Goal: Task Accomplishment & Management: Use online tool/utility

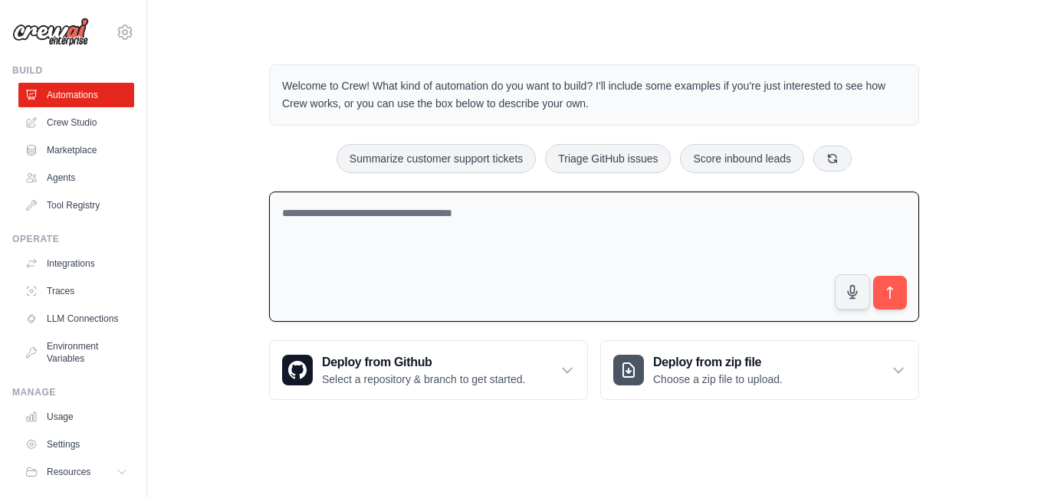
click at [375, 234] on textarea at bounding box center [594, 257] width 650 height 131
paste textarea "**********"
type textarea "**********"
click at [904, 290] on button "submit" at bounding box center [889, 292] width 35 height 35
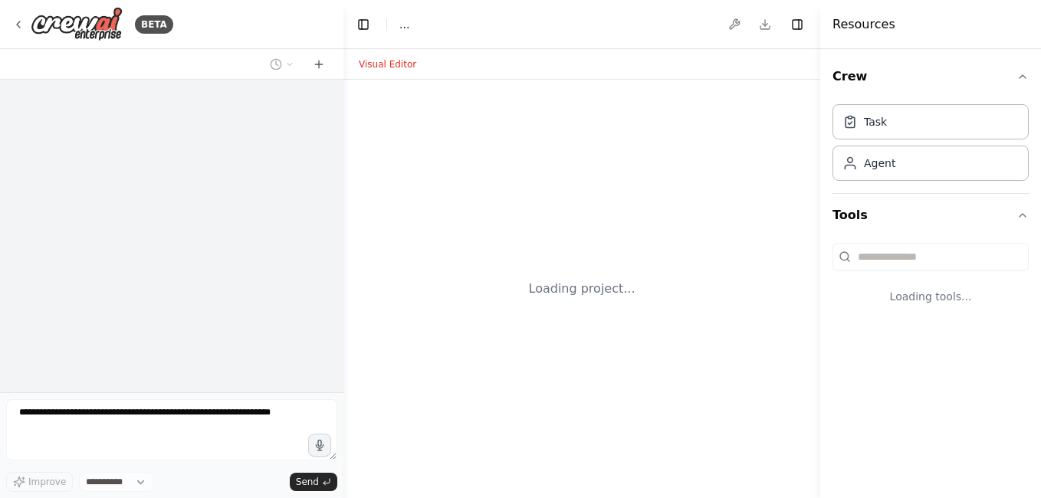
select select "****"
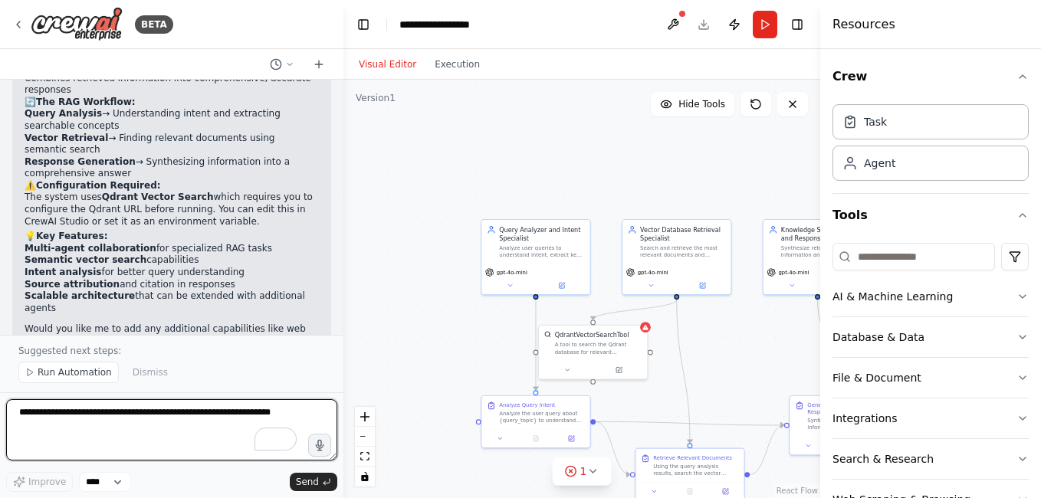
scroll to position [1352, 0]
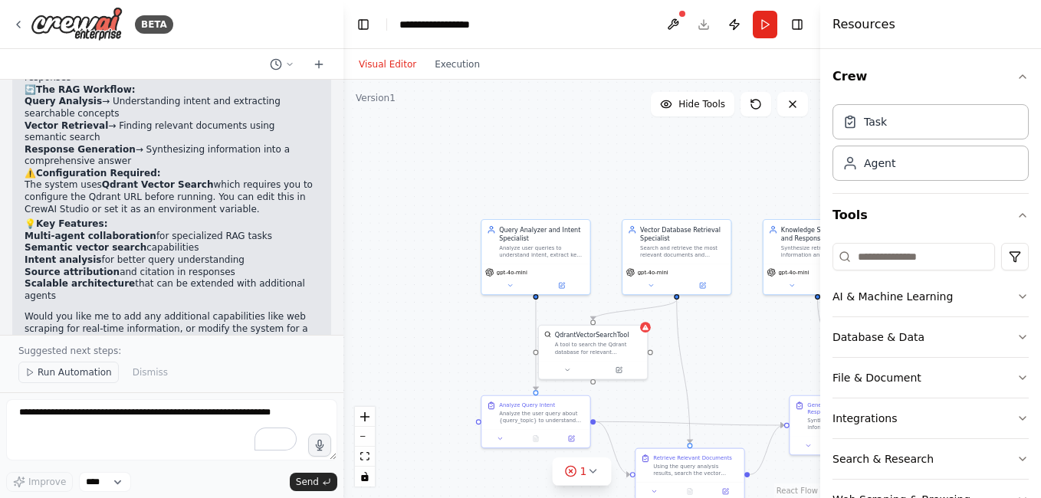
click at [87, 374] on span "Run Automation" at bounding box center [75, 372] width 74 height 12
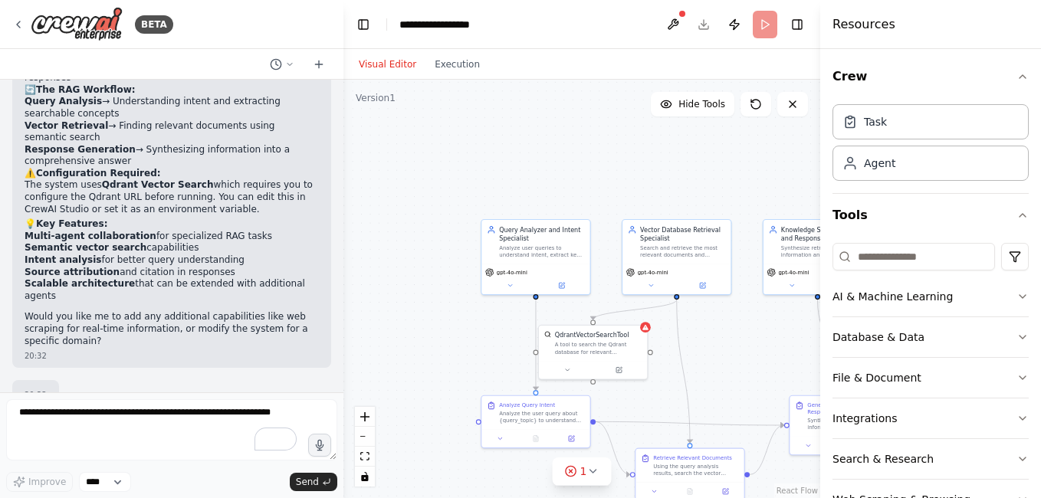
scroll to position [1295, 0]
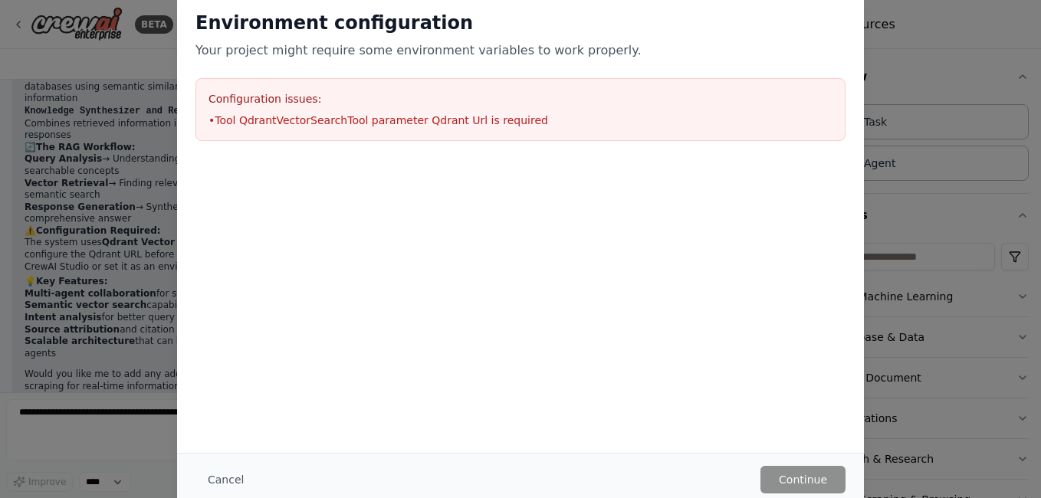
click at [624, 95] on h3 "Configuration issues:" at bounding box center [520, 98] width 624 height 15
click at [108, 336] on div "Environment configuration Your project might require some environment variables…" at bounding box center [520, 249] width 1041 height 498
click at [132, 242] on div "Environment configuration Your project might require some environment variables…" at bounding box center [520, 249] width 1041 height 498
click at [933, 77] on div "Environment configuration Your project might require some environment variables…" at bounding box center [520, 249] width 1041 height 498
click at [208, 479] on button "Cancel" at bounding box center [225, 480] width 61 height 28
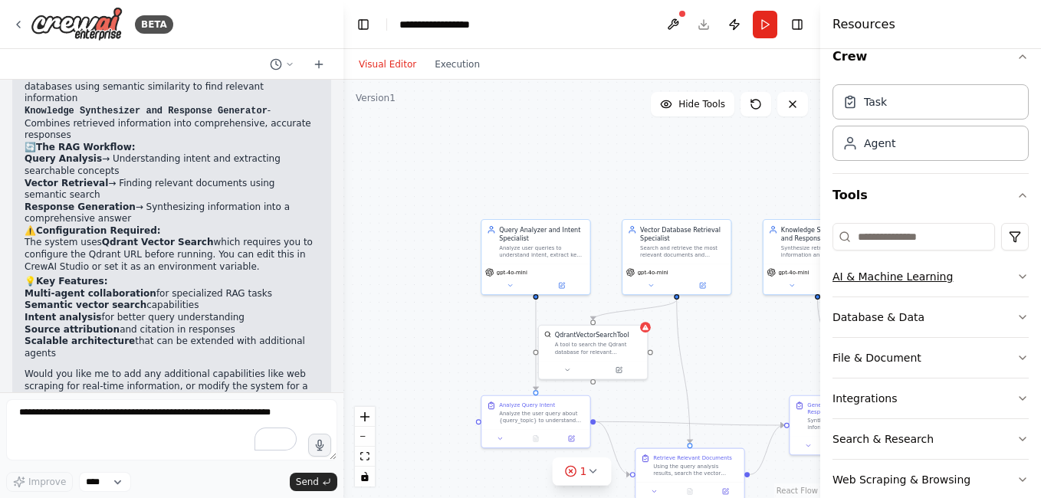
scroll to position [47, 0]
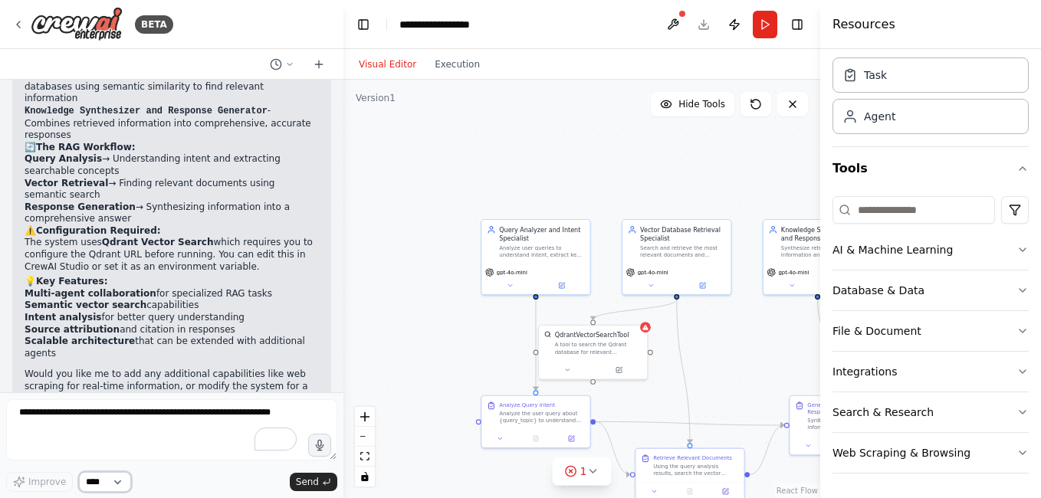
click at [122, 478] on select "****" at bounding box center [105, 482] width 52 height 20
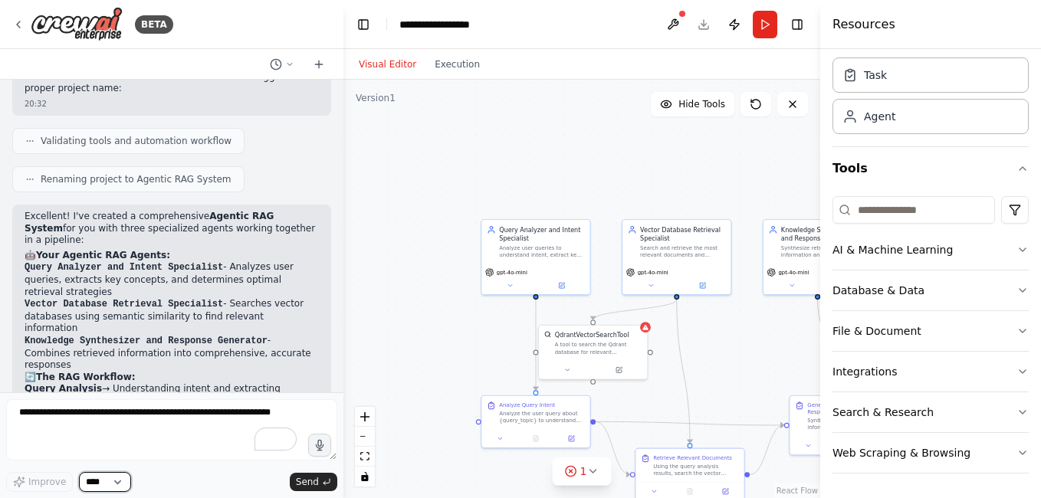
scroll to position [1142, 0]
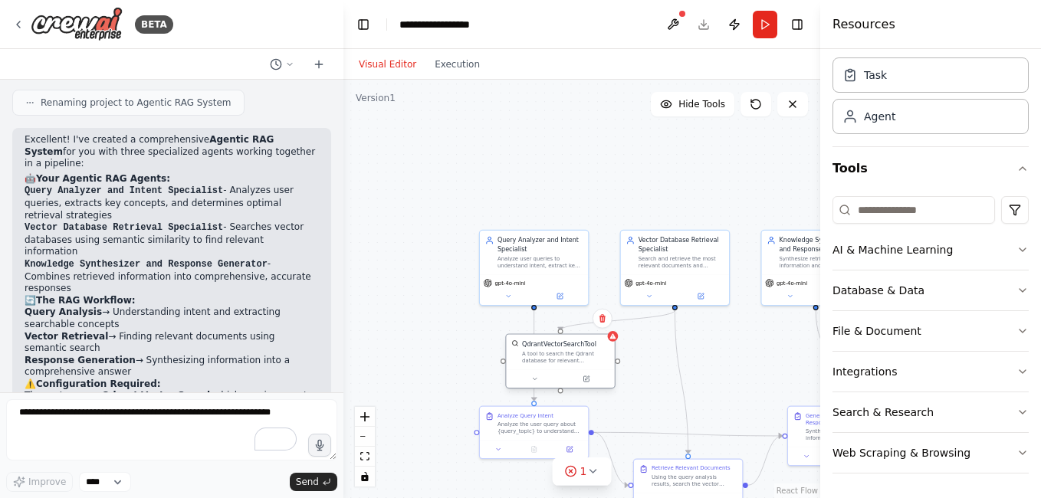
drag, startPoint x: 640, startPoint y: 366, endPoint x: 612, endPoint y: 367, distance: 27.6
click at [612, 367] on div "QdrantVectorSearchTool A tool to search the Qdrant database for relevant inform…" at bounding box center [560, 352] width 108 height 35
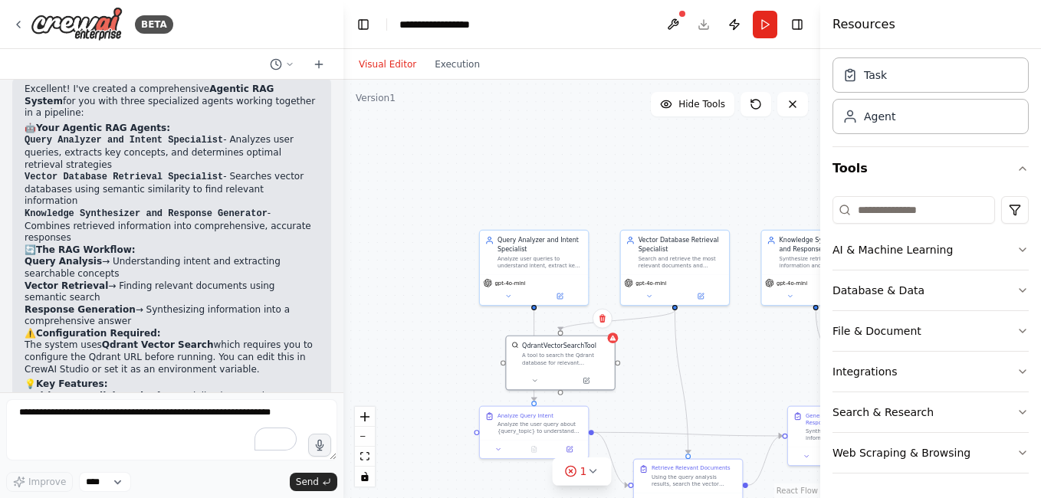
scroll to position [1218, 0]
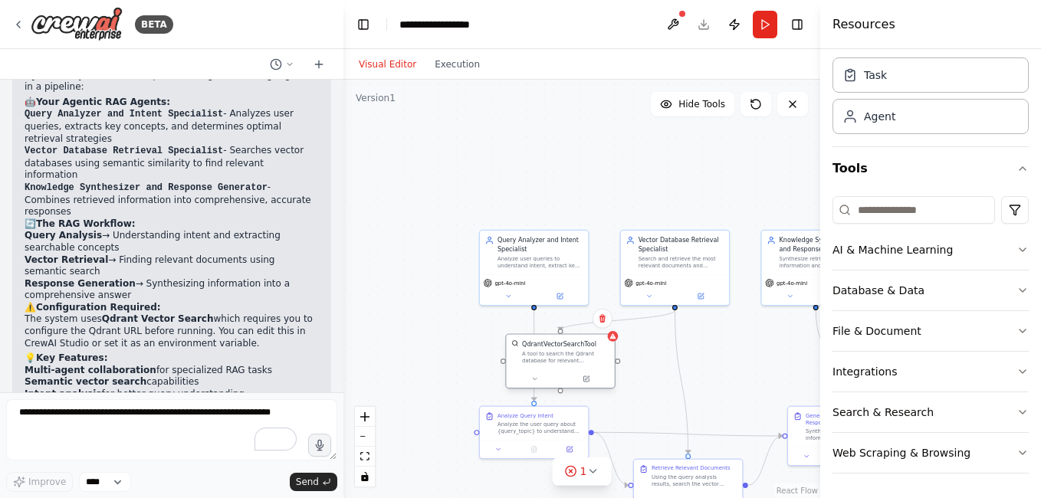
click at [568, 369] on div at bounding box center [560, 378] width 108 height 18
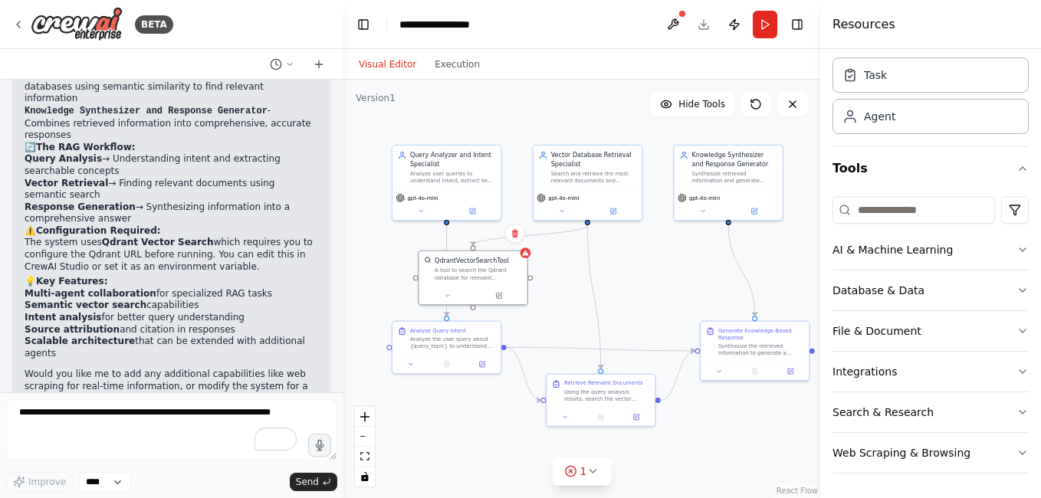
drag, startPoint x: 752, startPoint y: 341, endPoint x: 669, endPoint y: 258, distance: 117.0
click at [669, 257] on div ".deletable-edge-delete-btn { width: 20px; height: 20px; border: 0px solid #ffff…" at bounding box center [581, 289] width 477 height 418
click at [595, 468] on icon at bounding box center [592, 471] width 12 height 12
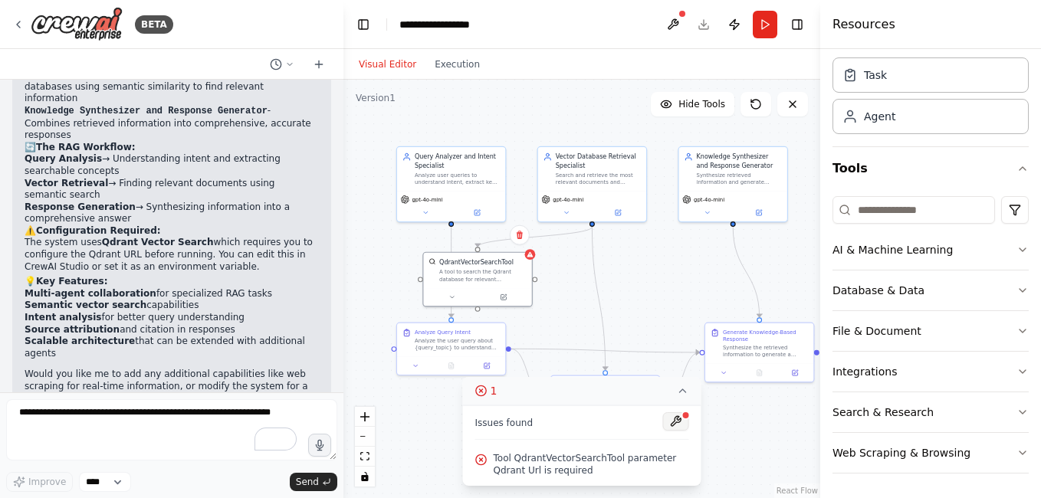
click at [673, 421] on button at bounding box center [676, 421] width 26 height 18
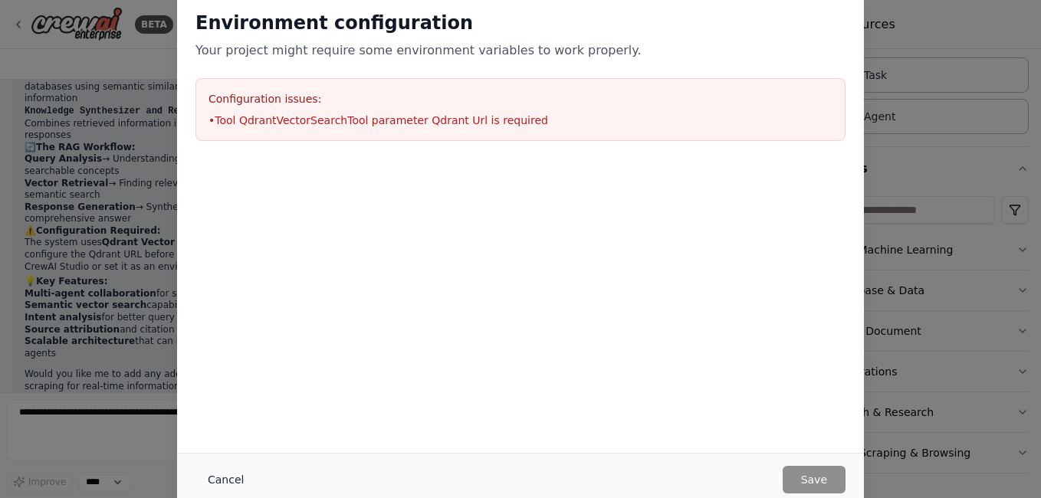
click at [234, 480] on button "Cancel" at bounding box center [225, 480] width 61 height 28
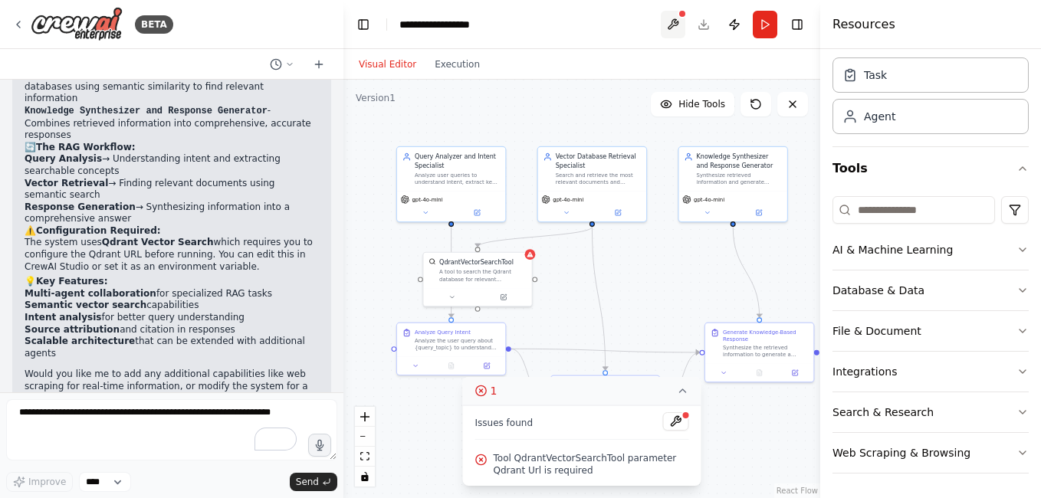
click at [677, 27] on button at bounding box center [673, 25] width 25 height 28
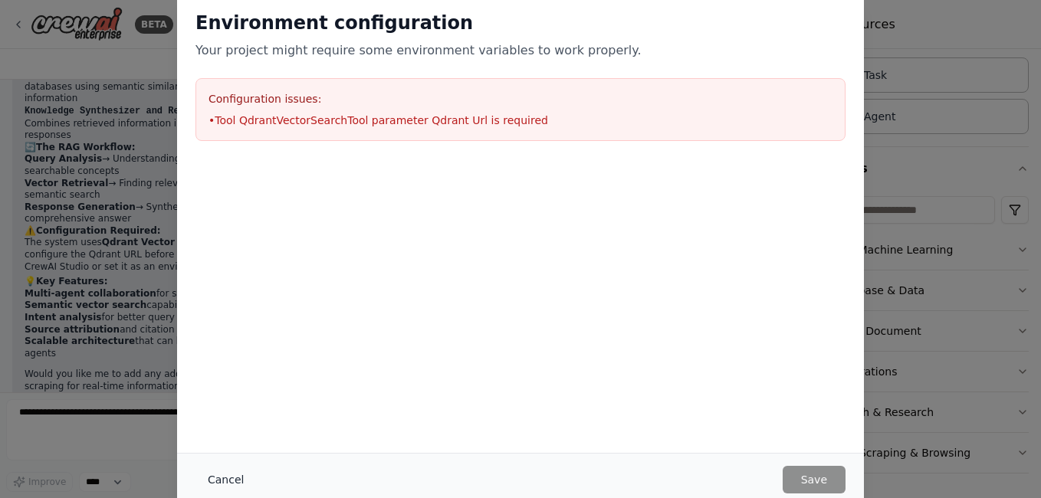
click at [218, 471] on button "Cancel" at bounding box center [225, 480] width 61 height 28
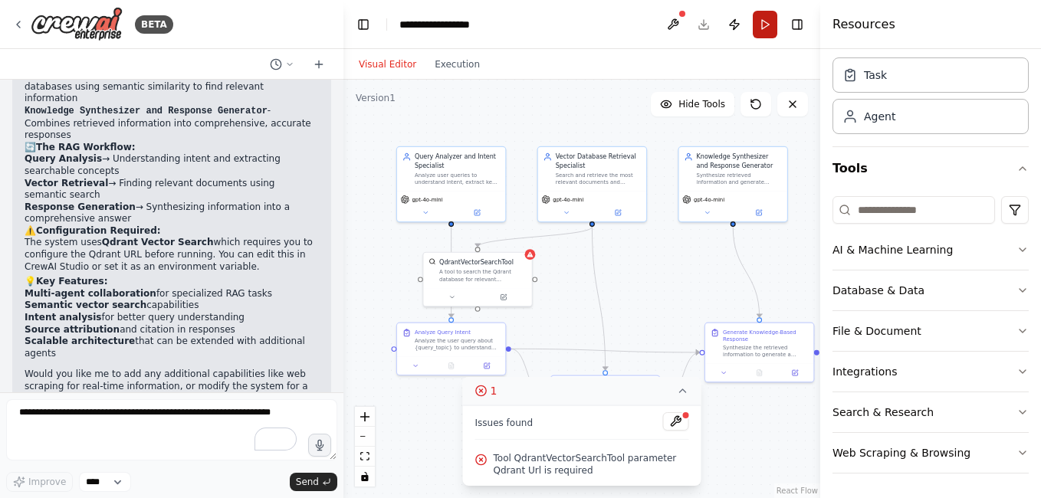
click at [770, 28] on button "Run" at bounding box center [764, 25] width 25 height 28
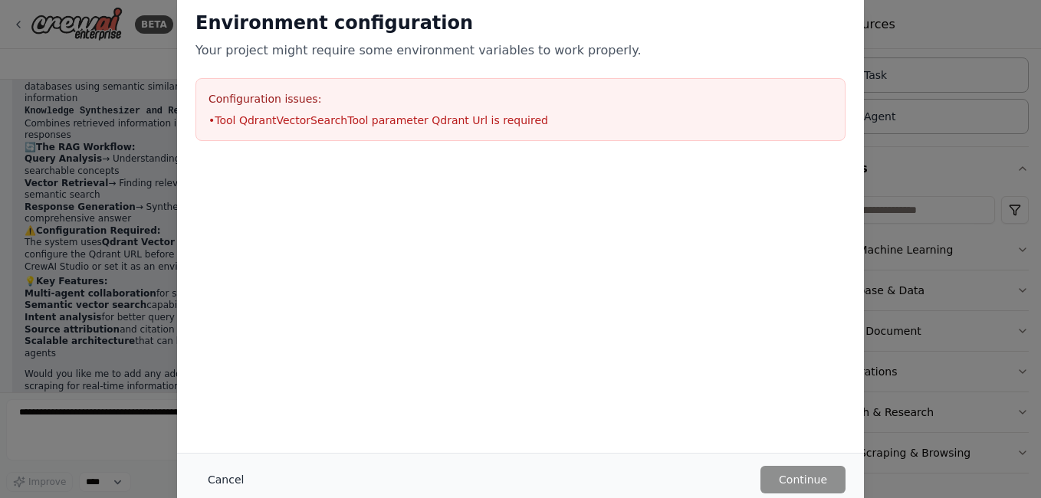
click at [224, 475] on button "Cancel" at bounding box center [225, 480] width 61 height 28
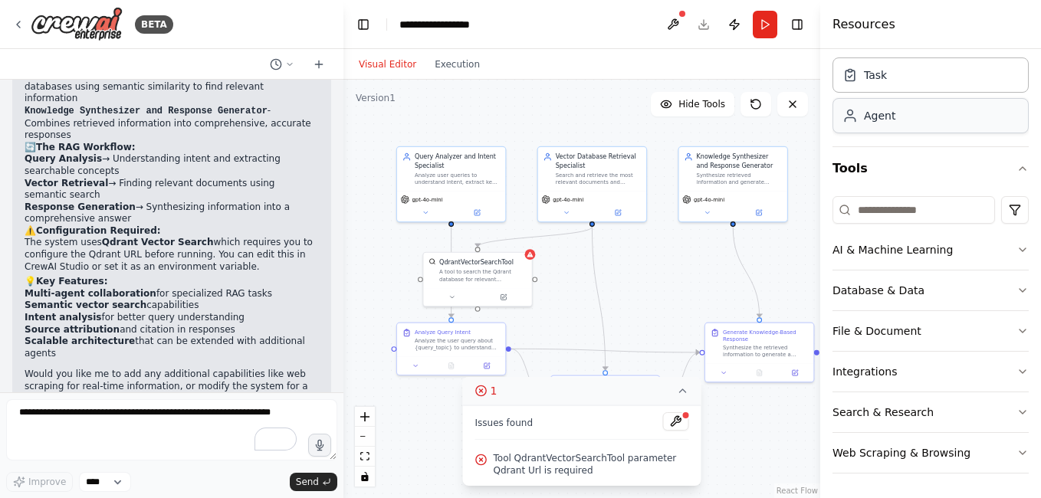
click at [907, 126] on div "Agent" at bounding box center [930, 115] width 196 height 35
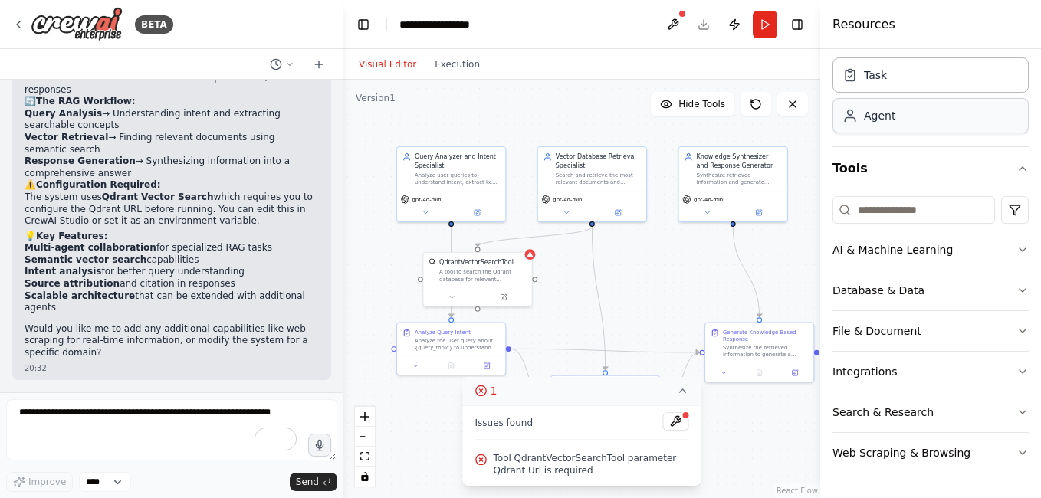
scroll to position [1038, 0]
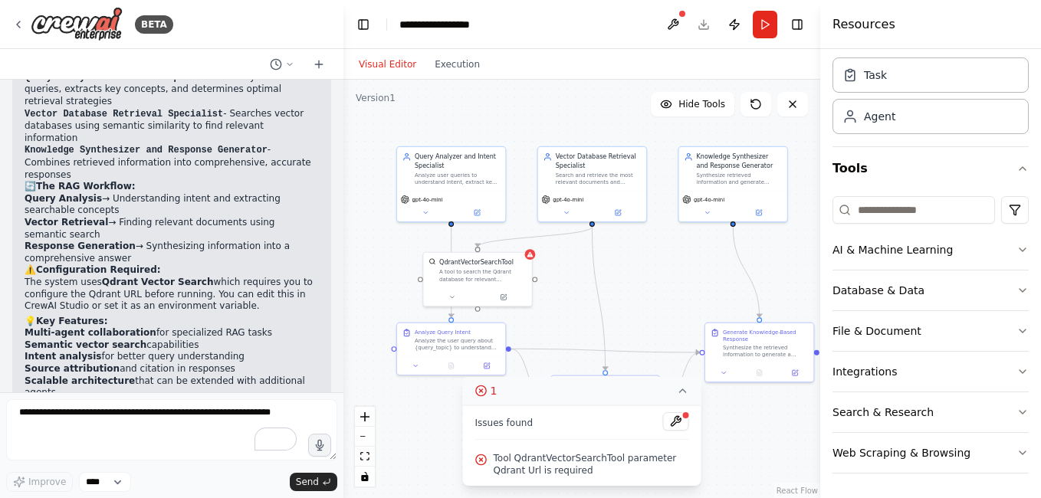
click at [932, 97] on div "Task Agent" at bounding box center [930, 92] width 196 height 83
click at [927, 84] on div "Task" at bounding box center [930, 74] width 196 height 35
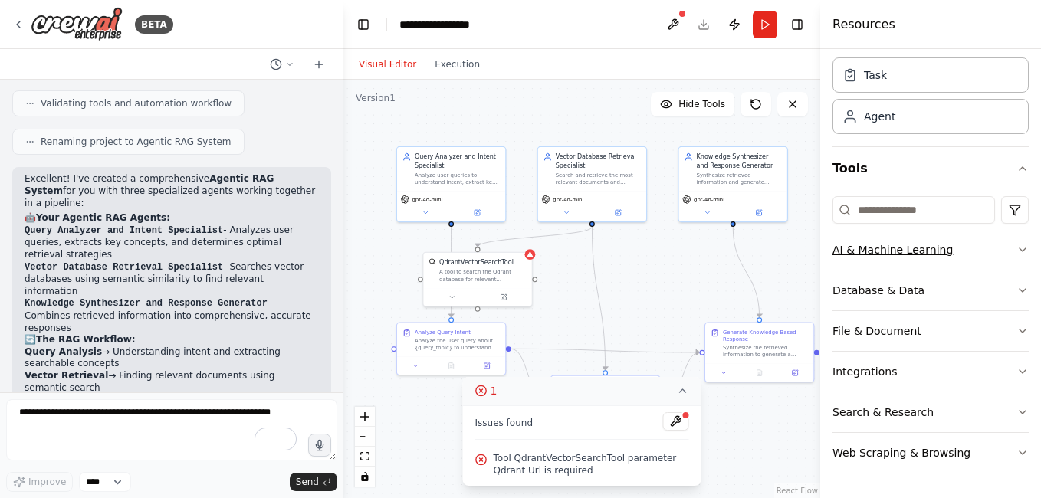
click at [1016, 253] on icon "button" at bounding box center [1022, 250] width 12 height 12
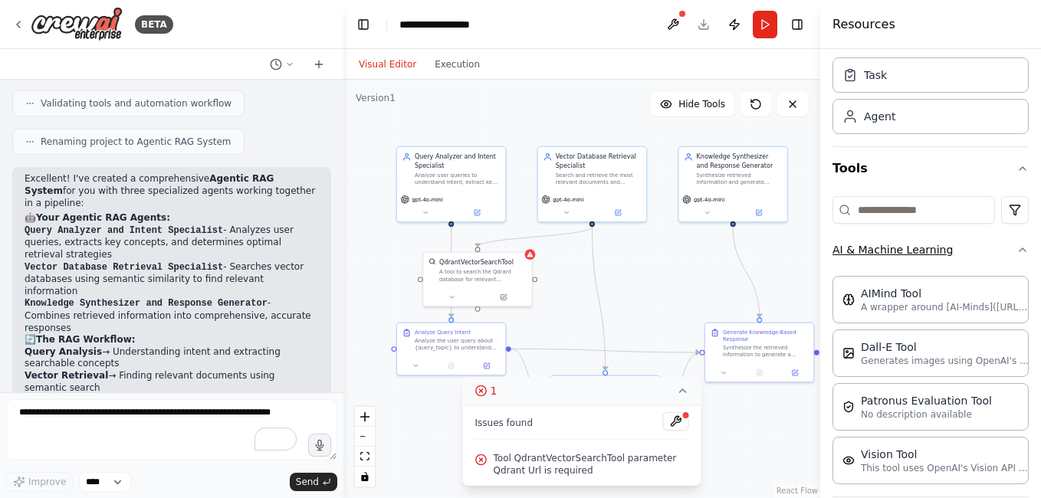
click at [1016, 249] on icon "button" at bounding box center [1022, 250] width 12 height 12
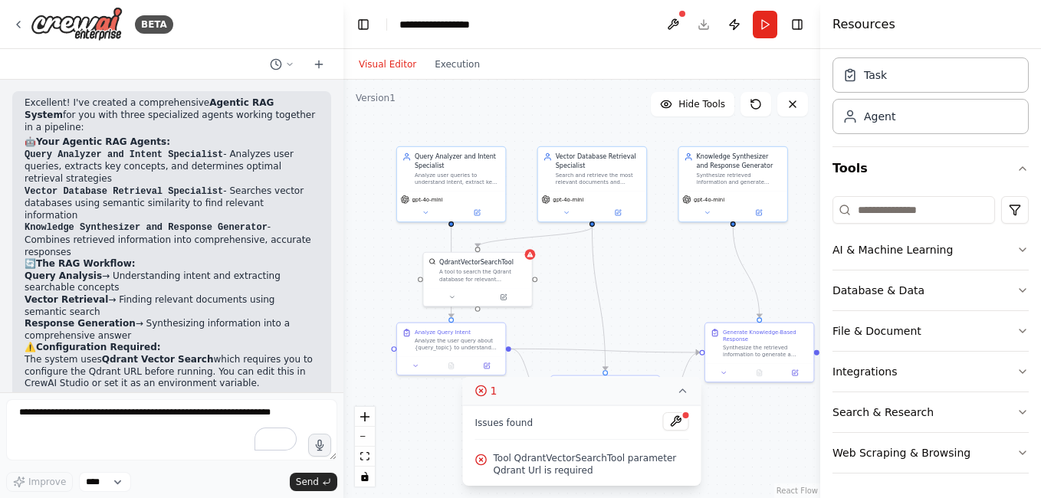
scroll to position [961, 0]
click at [378, 62] on button "Visual Editor" at bounding box center [387, 64] width 76 height 18
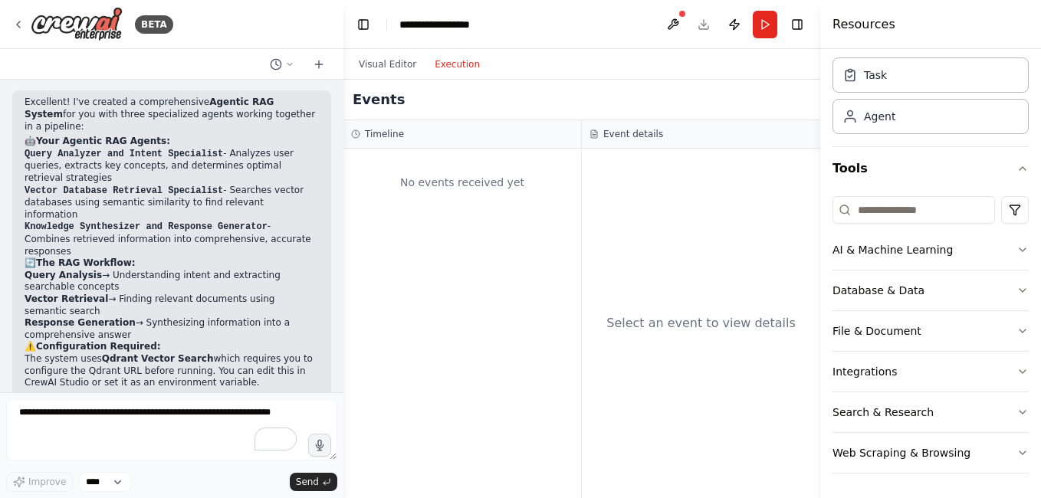
click at [441, 63] on button "Execution" at bounding box center [457, 64] width 64 height 18
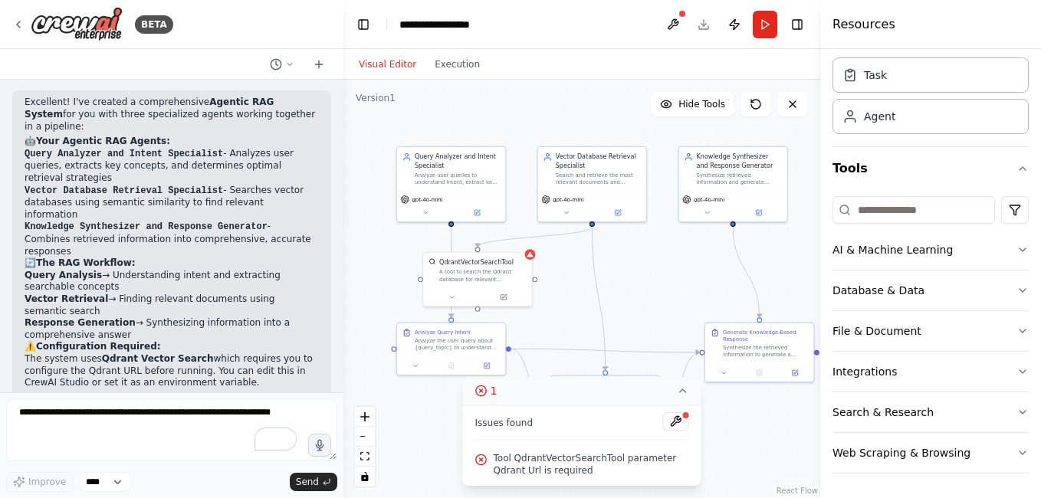
click at [387, 67] on button "Visual Editor" at bounding box center [387, 64] width 76 height 18
click at [669, 419] on button at bounding box center [676, 421] width 26 height 18
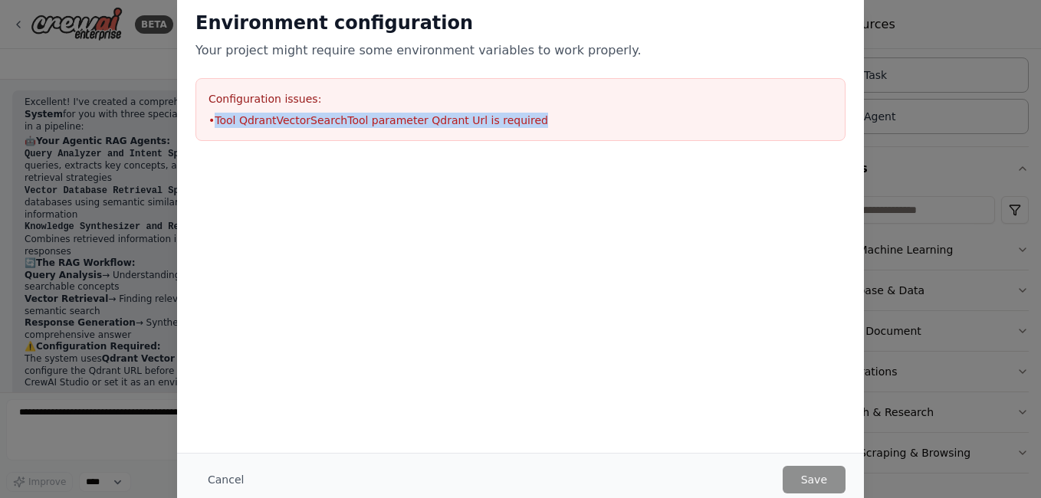
drag, startPoint x: 215, startPoint y: 116, endPoint x: 534, endPoint y: 110, distance: 319.6
click at [534, 110] on div "Configuration issues: • Tool QdrantVectorSearchTool parameter Qdrant Url is req…" at bounding box center [520, 109] width 650 height 63
copy li "Tool QdrantVectorSearchTool parameter Qdrant Url is required"
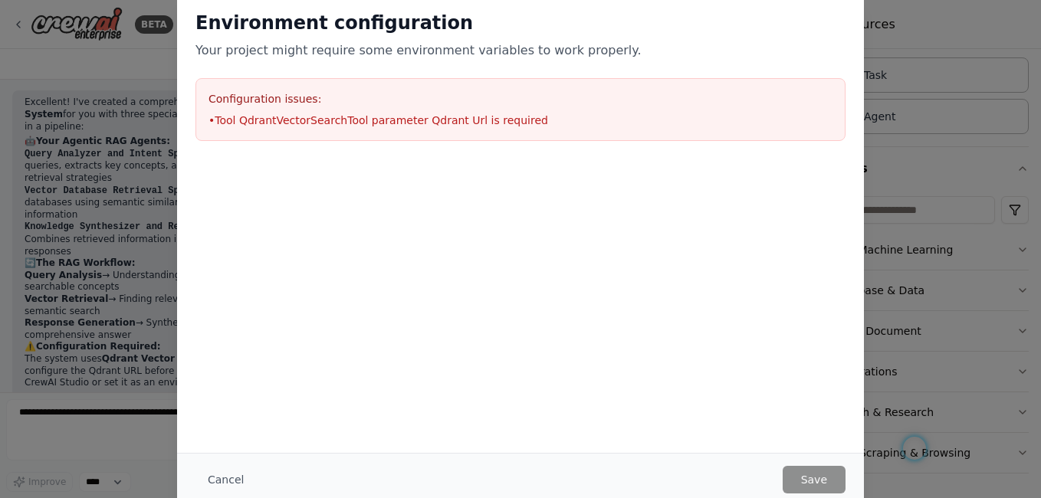
click at [166, 245] on div "Environment configuration Your project might require some environment variables…" at bounding box center [520, 249] width 1041 height 498
click at [136, 303] on div "Environment configuration Your project might require some environment variables…" at bounding box center [520, 249] width 1041 height 498
click at [220, 474] on button "Cancel" at bounding box center [225, 480] width 61 height 28
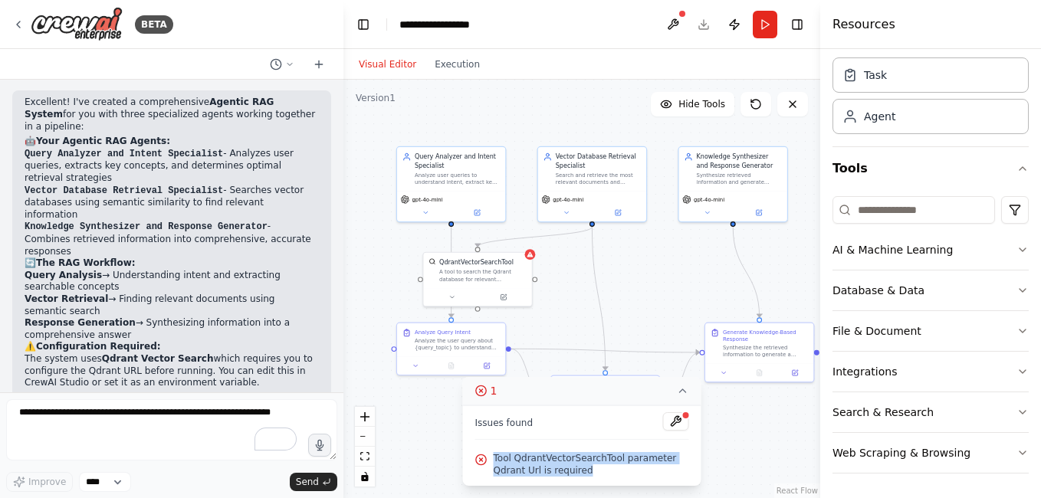
drag, startPoint x: 79, startPoint y: 415, endPoint x: 562, endPoint y: 475, distance: 487.2
click at [562, 475] on span "Tool QdrantVectorSearchTool parameter Qdrant Url is required" at bounding box center [590, 464] width 195 height 25
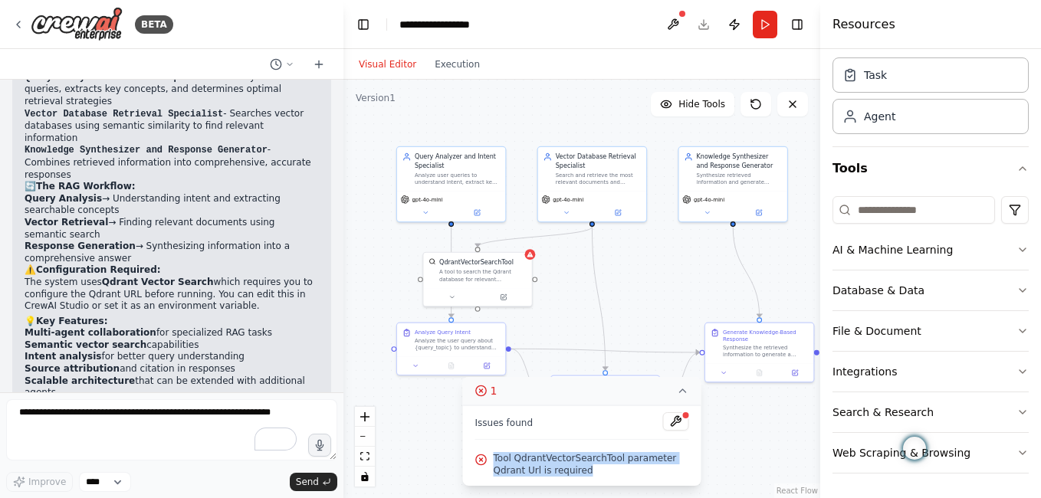
copy span "Tool QdrantVectorSearchTool parameter Qdrant Url is required"
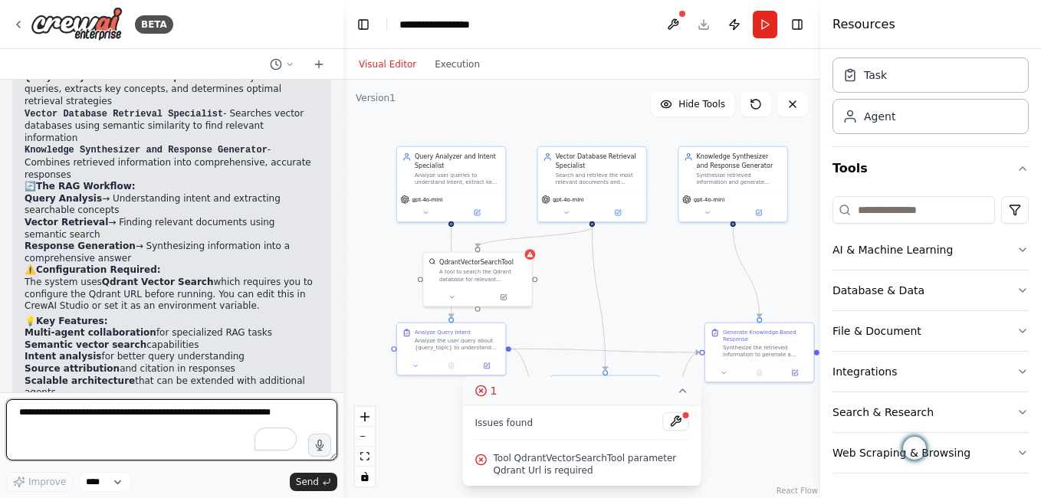
click at [110, 441] on textarea "To enrich screen reader interactions, please activate Accessibility in Grammarl…" at bounding box center [171, 429] width 331 height 61
paste textarea "**********"
type textarea "**********"
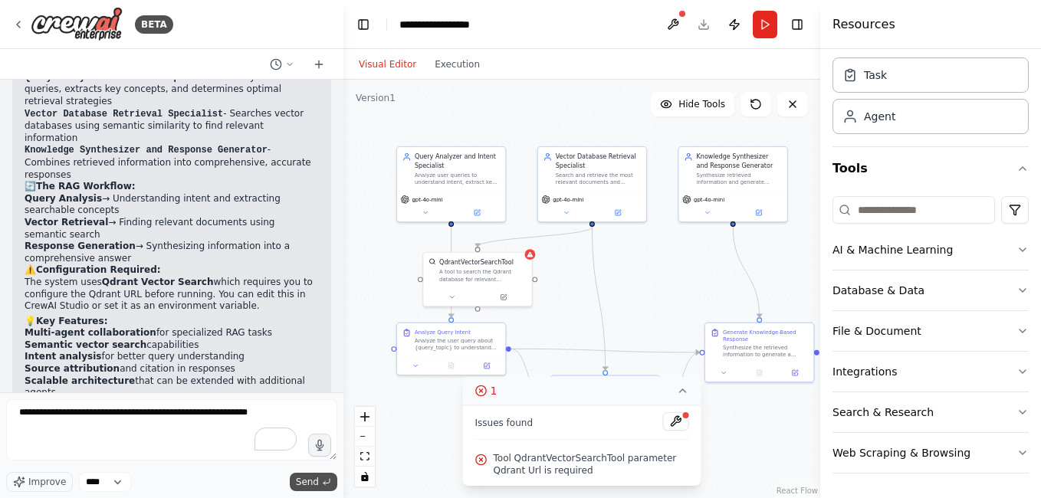
click at [316, 480] on span "Send" at bounding box center [307, 482] width 23 height 12
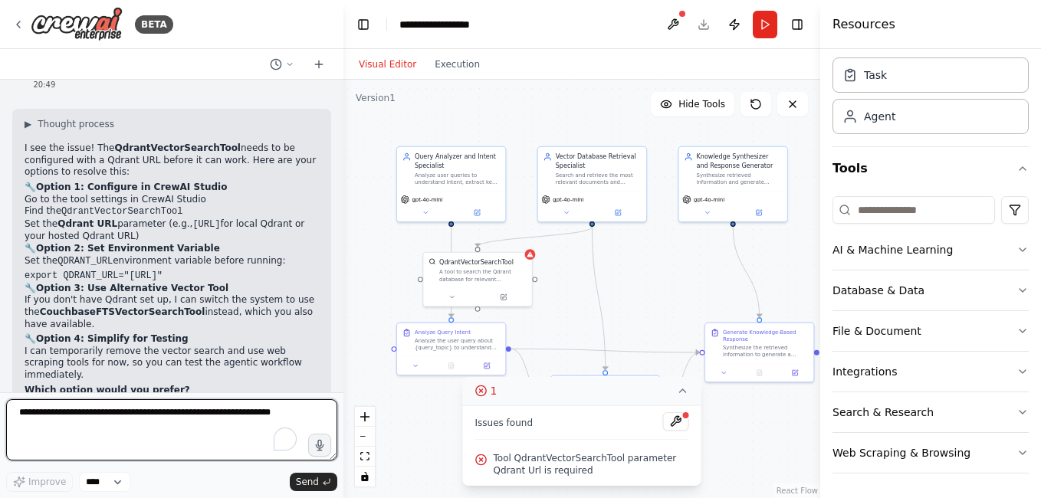
scroll to position [1380, 0]
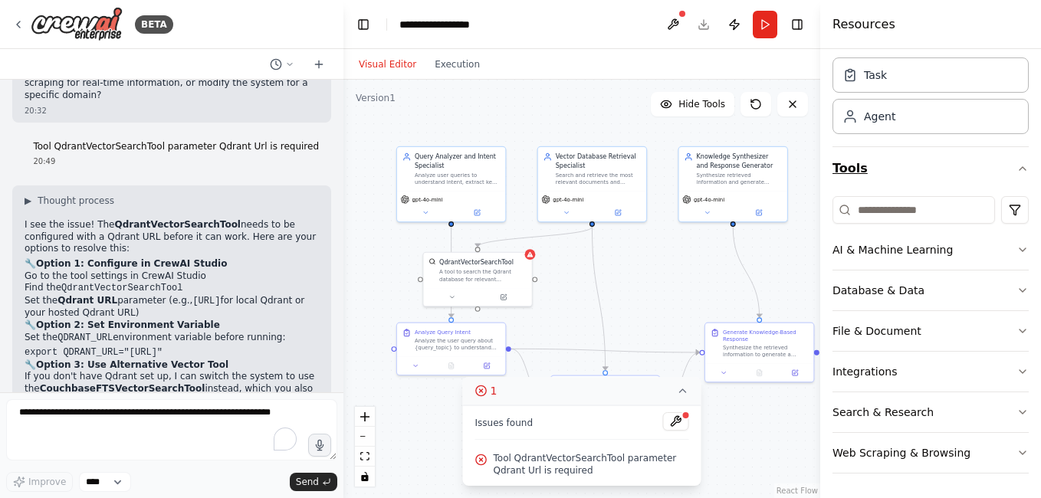
click at [853, 169] on button "Tools" at bounding box center [930, 168] width 196 height 43
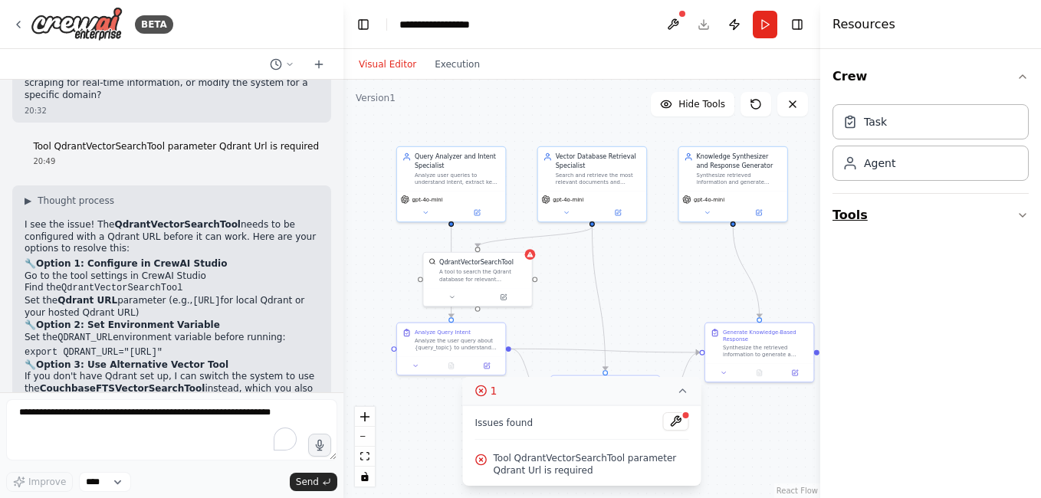
click at [847, 218] on button "Tools" at bounding box center [930, 215] width 196 height 43
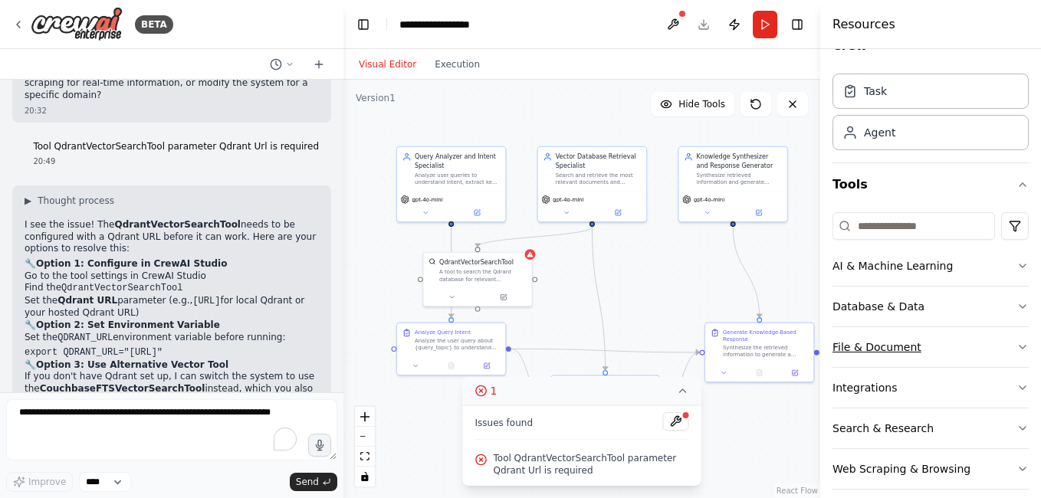
scroll to position [47, 0]
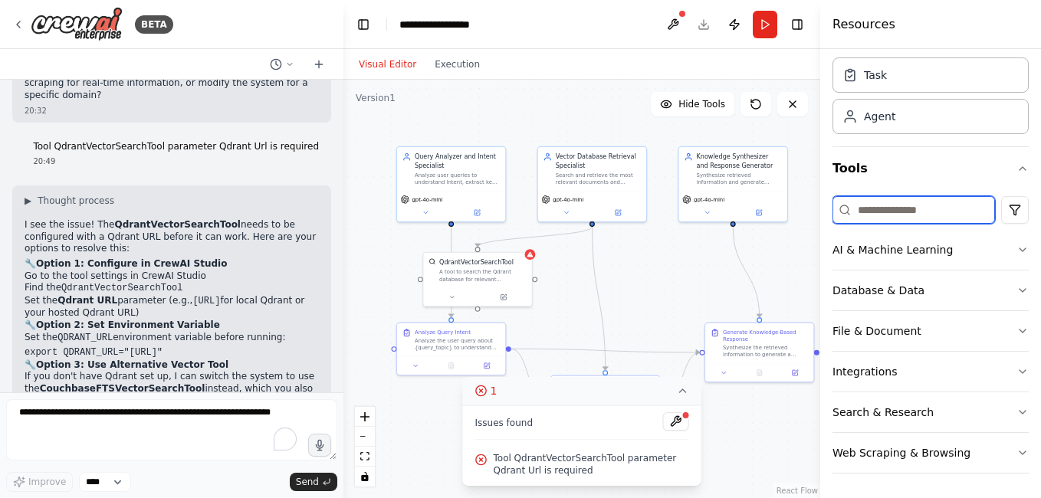
click at [905, 209] on input at bounding box center [913, 210] width 162 height 28
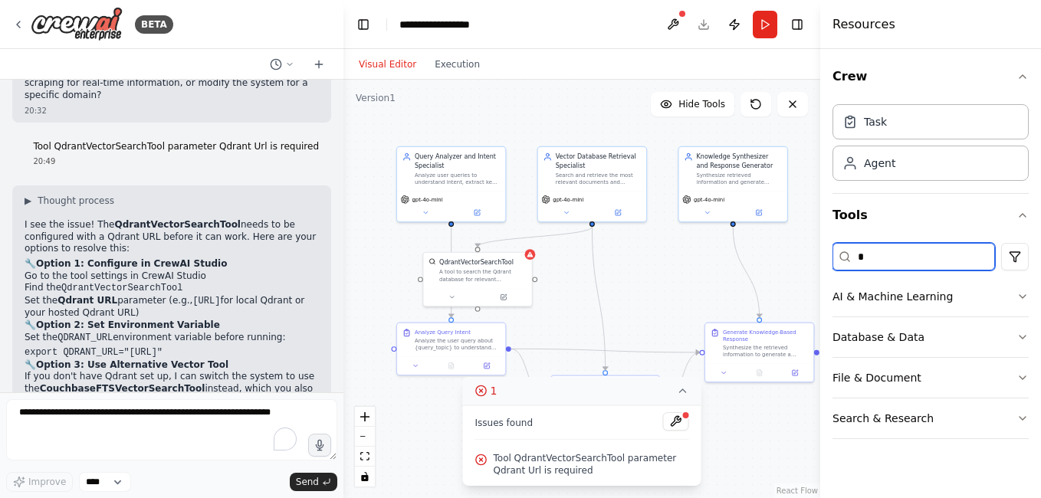
scroll to position [0, 0]
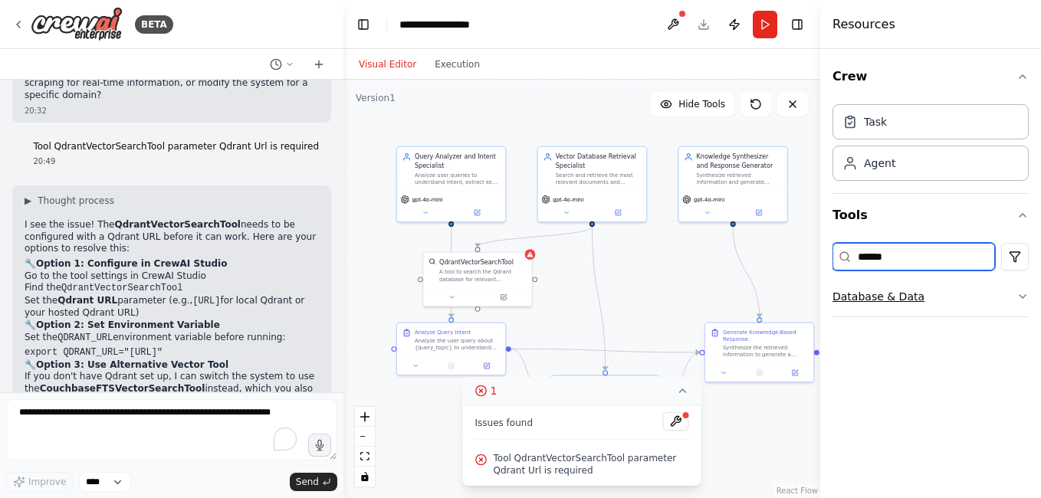
type input "******"
click at [897, 294] on button "Database & Data" at bounding box center [930, 297] width 196 height 40
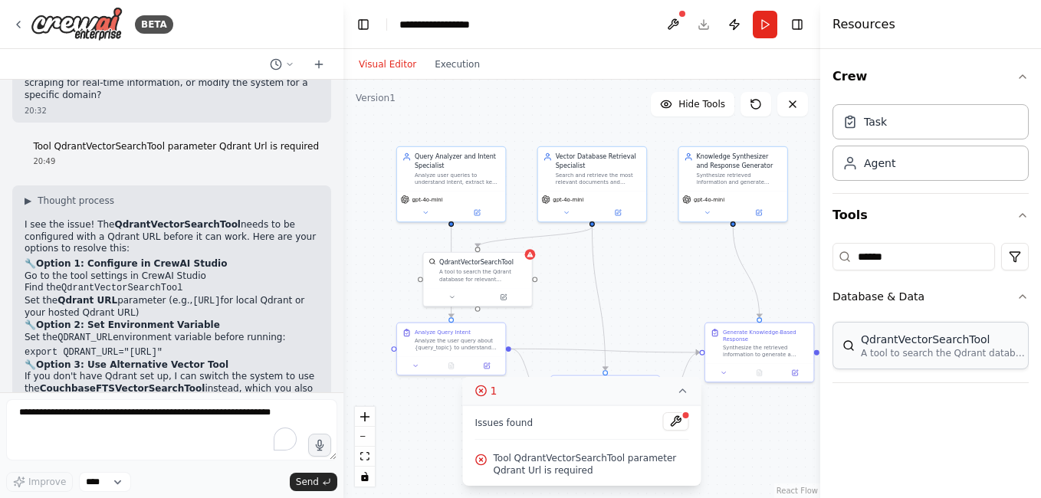
click at [908, 346] on div "QdrantVectorSearchTool" at bounding box center [945, 339] width 169 height 15
click at [940, 351] on p "A tool to search the Qdrant database for relevant information on internal docum…" at bounding box center [945, 353] width 169 height 12
click at [942, 355] on p "A tool to search the Qdrant database for relevant information on internal docum…" at bounding box center [945, 353] width 169 height 12
click at [920, 343] on div "QdrantVectorSearchTool" at bounding box center [945, 339] width 169 height 15
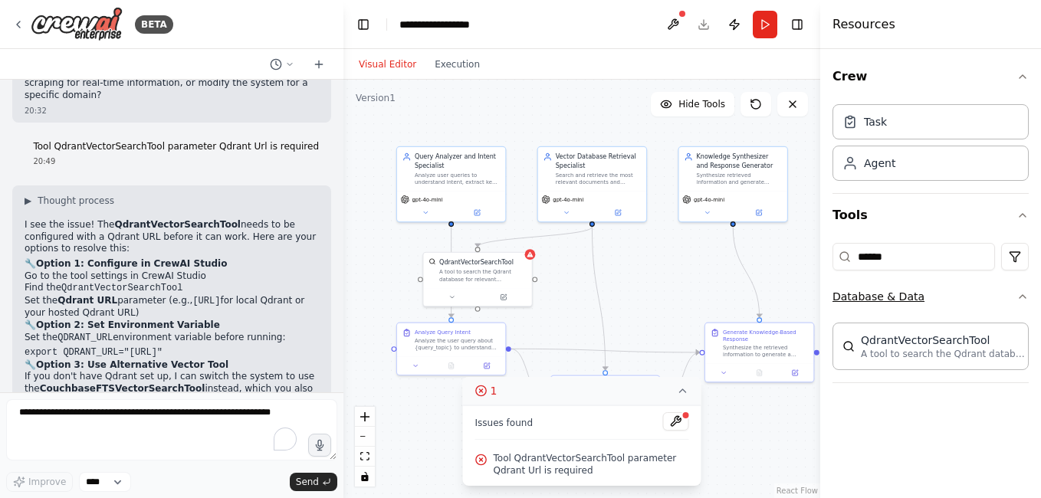
click at [1024, 292] on icon "button" at bounding box center [1022, 296] width 12 height 12
click at [1022, 295] on icon "button" at bounding box center [1022, 296] width 12 height 12
click at [850, 357] on div "QdrantVectorSearchTool A tool to search the Qdrant database for relevant inform…" at bounding box center [930, 346] width 176 height 28
click at [857, 296] on button "Database & Data" at bounding box center [930, 297] width 196 height 40
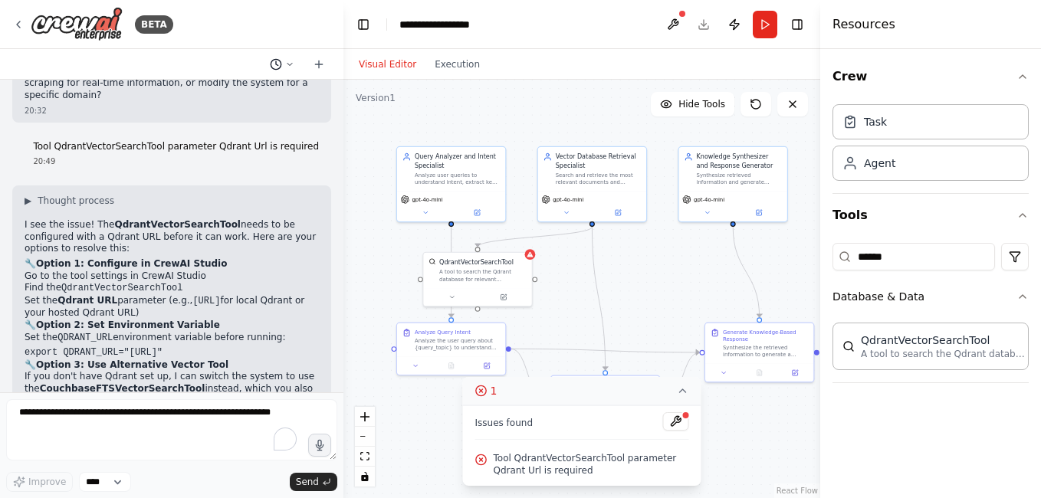
click at [293, 63] on icon at bounding box center [289, 64] width 9 height 9
click at [288, 64] on div at bounding box center [171, 249] width 343 height 498
click at [903, 362] on div "QdrantVectorSearchTool A tool to search the Qdrant database for relevant inform…" at bounding box center [930, 346] width 196 height 48
drag, startPoint x: 903, startPoint y: 362, endPoint x: 893, endPoint y: 398, distance: 37.4
click at [893, 398] on div "Crew Task Agent Tools ****** Database & Data QdrantVectorSearchTool A tool to s…" at bounding box center [930, 273] width 221 height 449
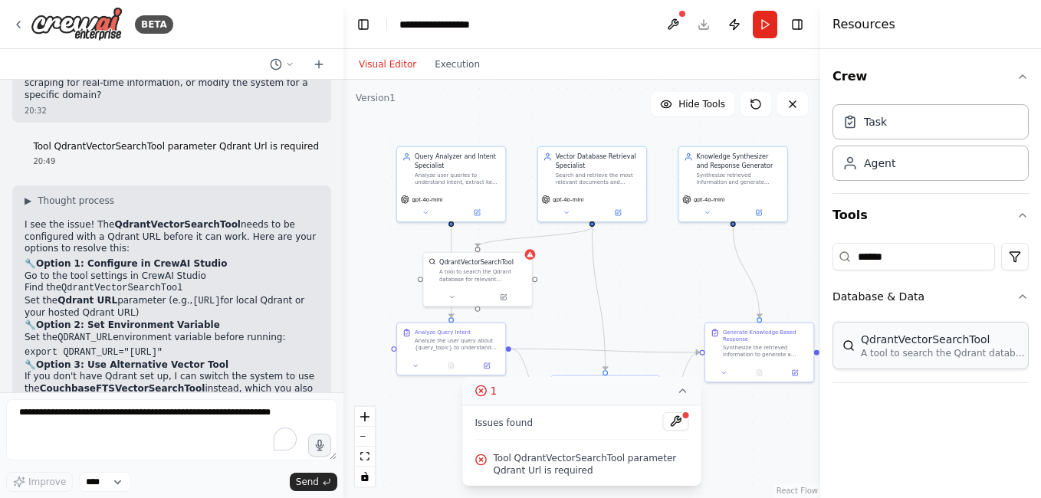
click at [873, 361] on div "QdrantVectorSearchTool A tool to search the Qdrant database for relevant inform…" at bounding box center [930, 346] width 196 height 48
click at [20, 27] on icon at bounding box center [18, 24] width 12 height 12
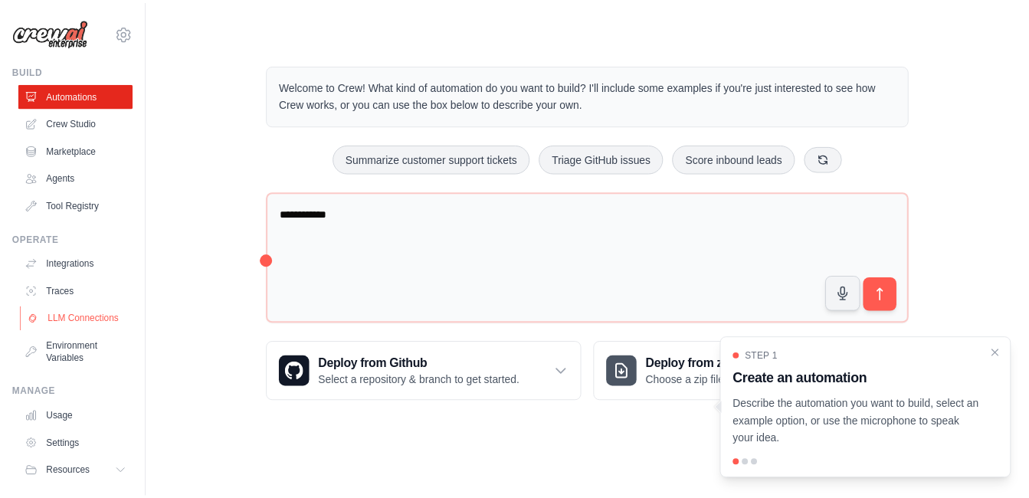
scroll to position [52, 0]
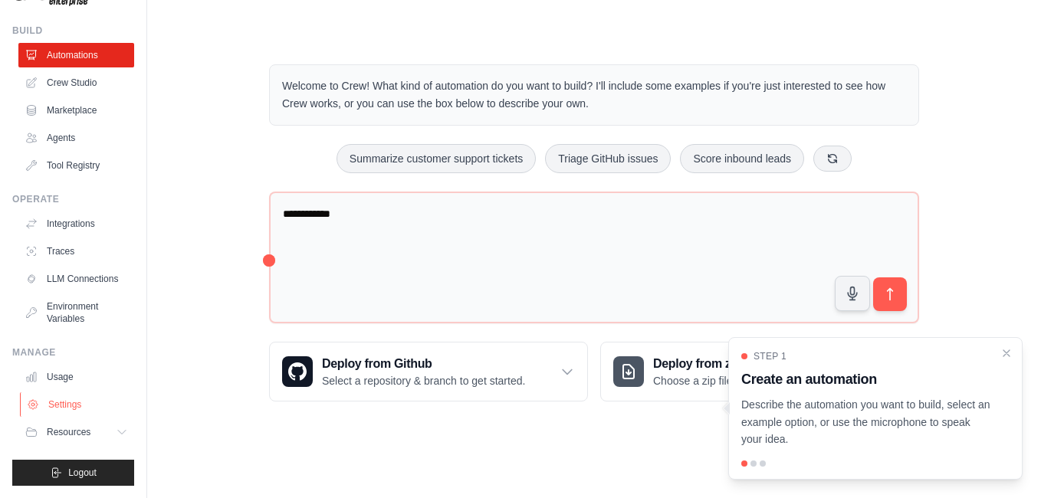
click at [67, 401] on link "Settings" at bounding box center [78, 404] width 116 height 25
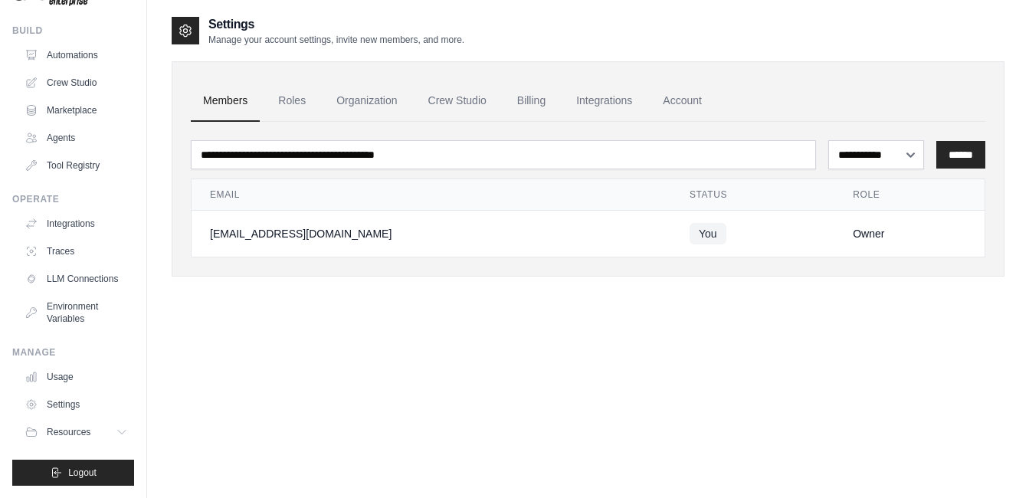
scroll to position [31, 0]
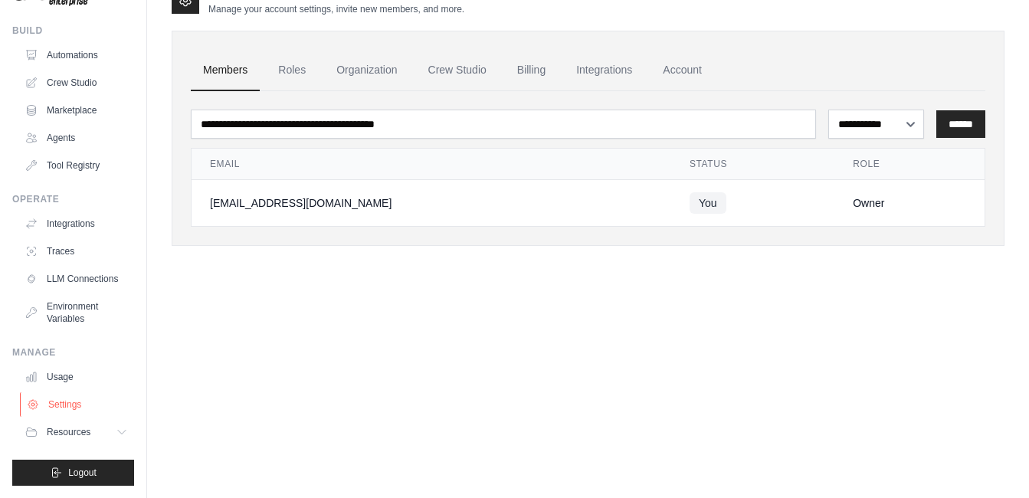
click at [76, 405] on link "Settings" at bounding box center [78, 404] width 116 height 25
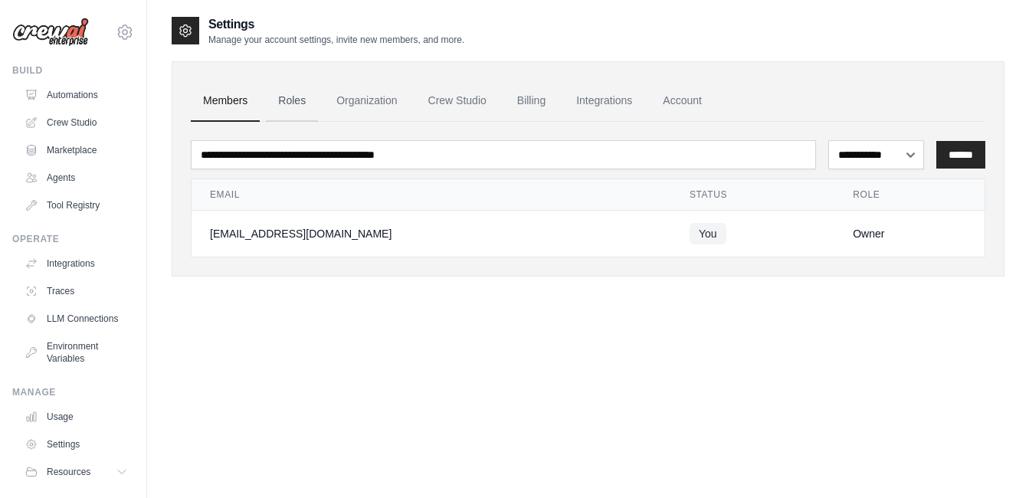
click at [294, 100] on link "Roles" at bounding box center [292, 100] width 52 height 41
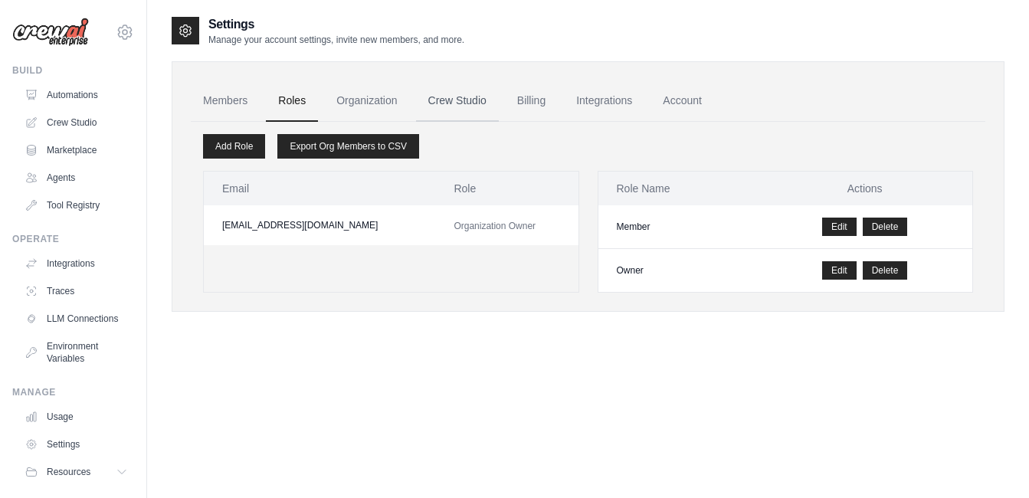
click at [454, 99] on link "Crew Studio" at bounding box center [457, 100] width 83 height 41
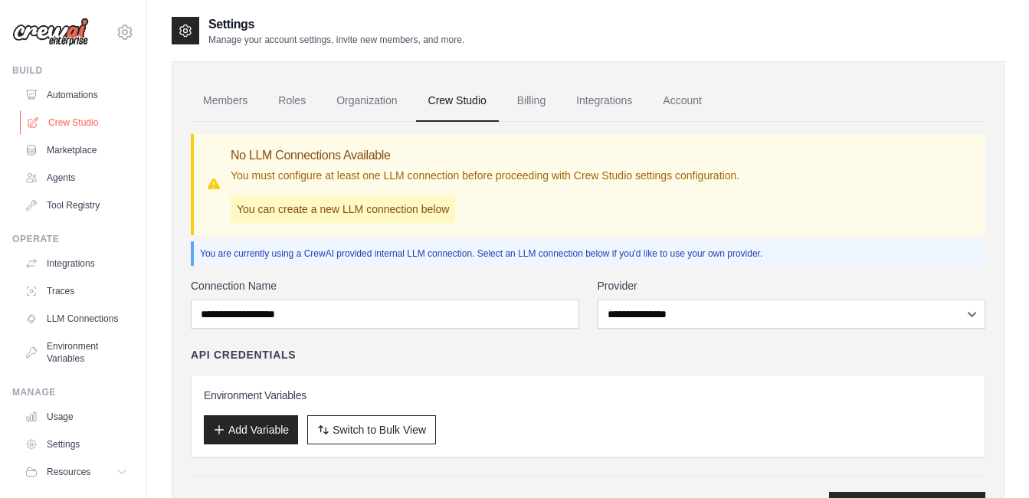
click at [70, 124] on link "Crew Studio" at bounding box center [78, 122] width 116 height 25
